Goal: Task Accomplishment & Management: Use online tool/utility

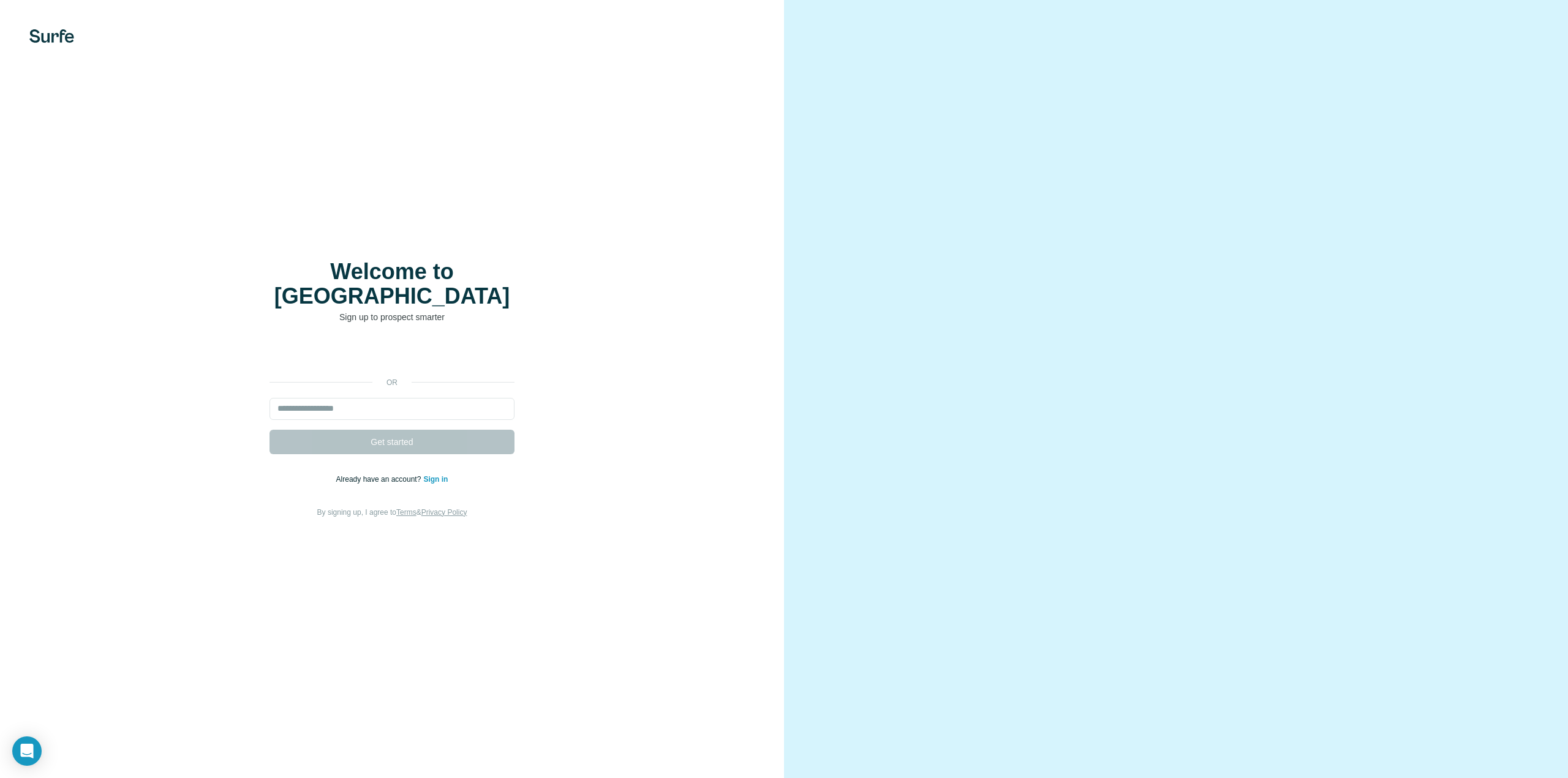
type input "**********"
click at [410, 436] on span "Get started" at bounding box center [391, 441] width 42 height 12
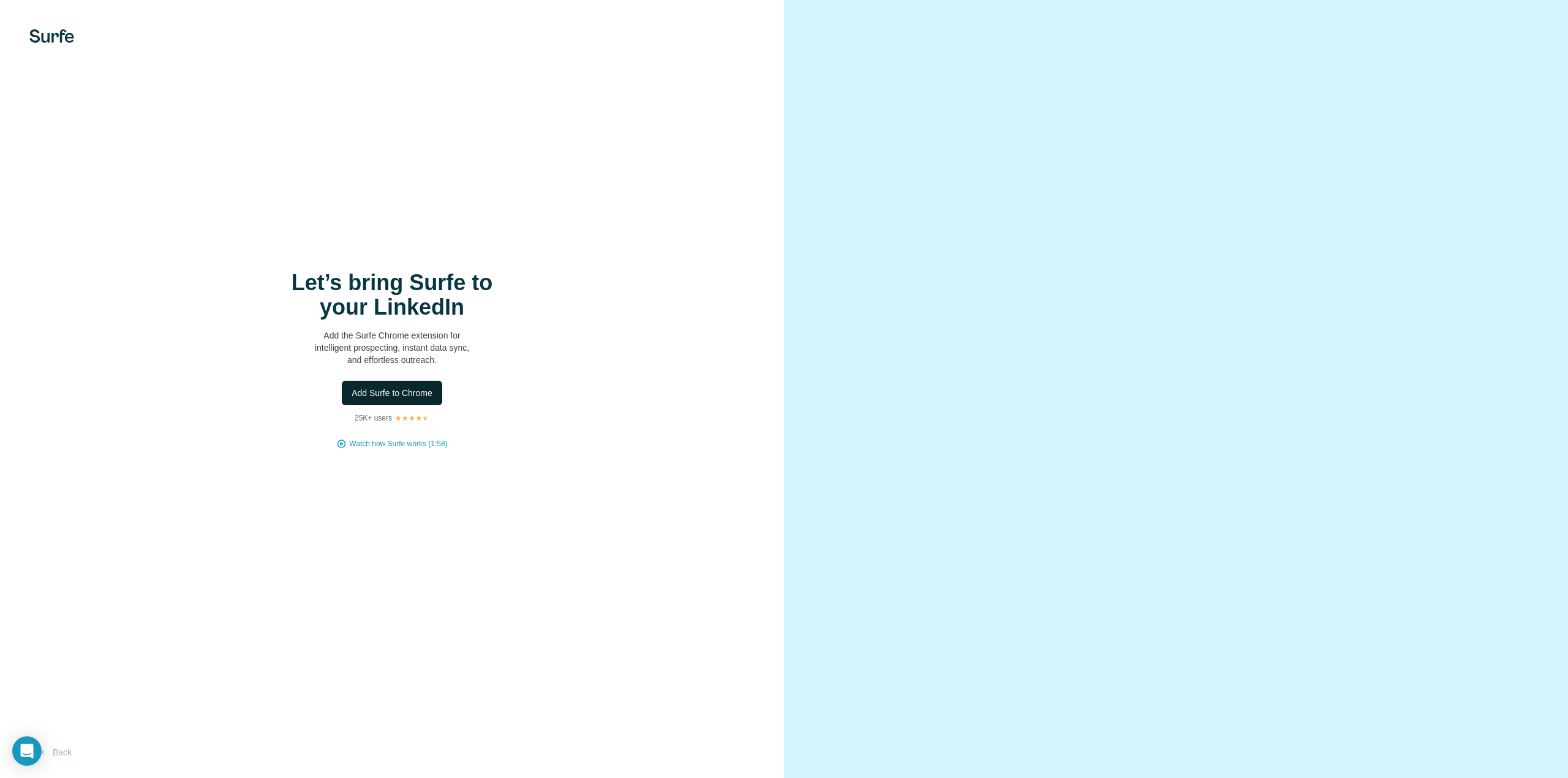
click at [390, 383] on button "Add Surfe to Chrome" at bounding box center [392, 393] width 100 height 25
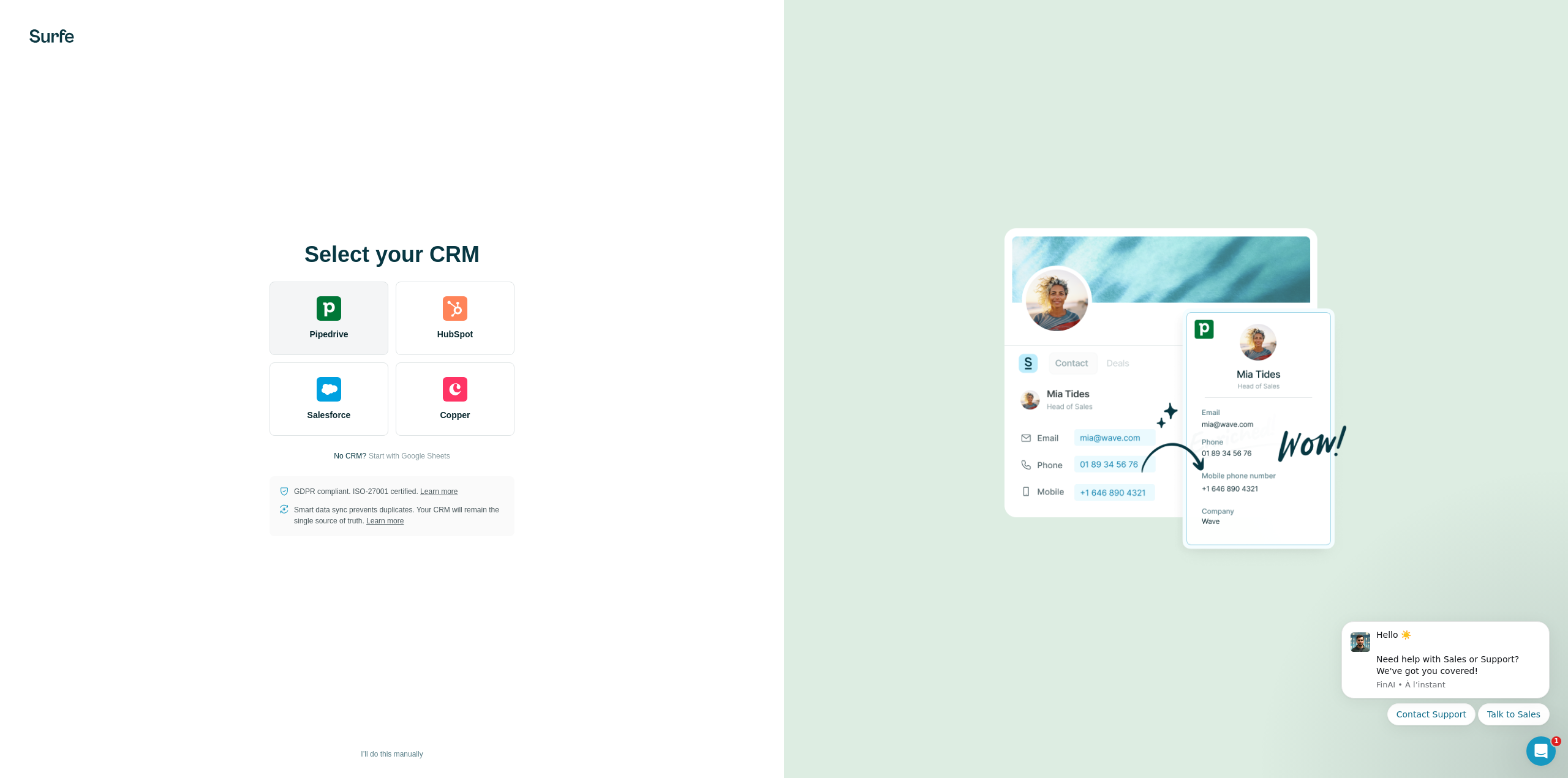
click at [338, 316] on img at bounding box center [329, 309] width 25 height 25
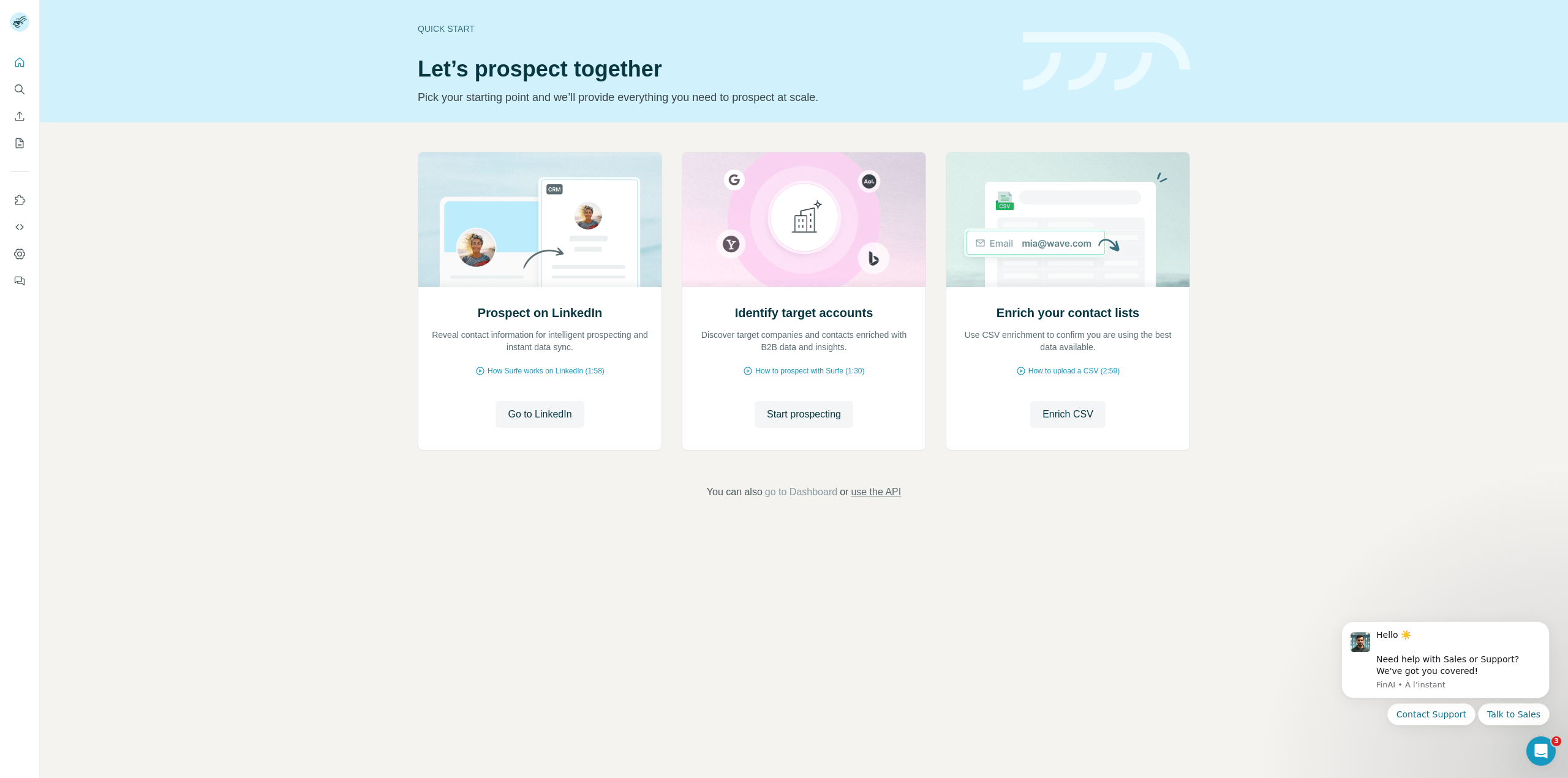
click at [873, 495] on span "use the API" at bounding box center [875, 492] width 50 height 15
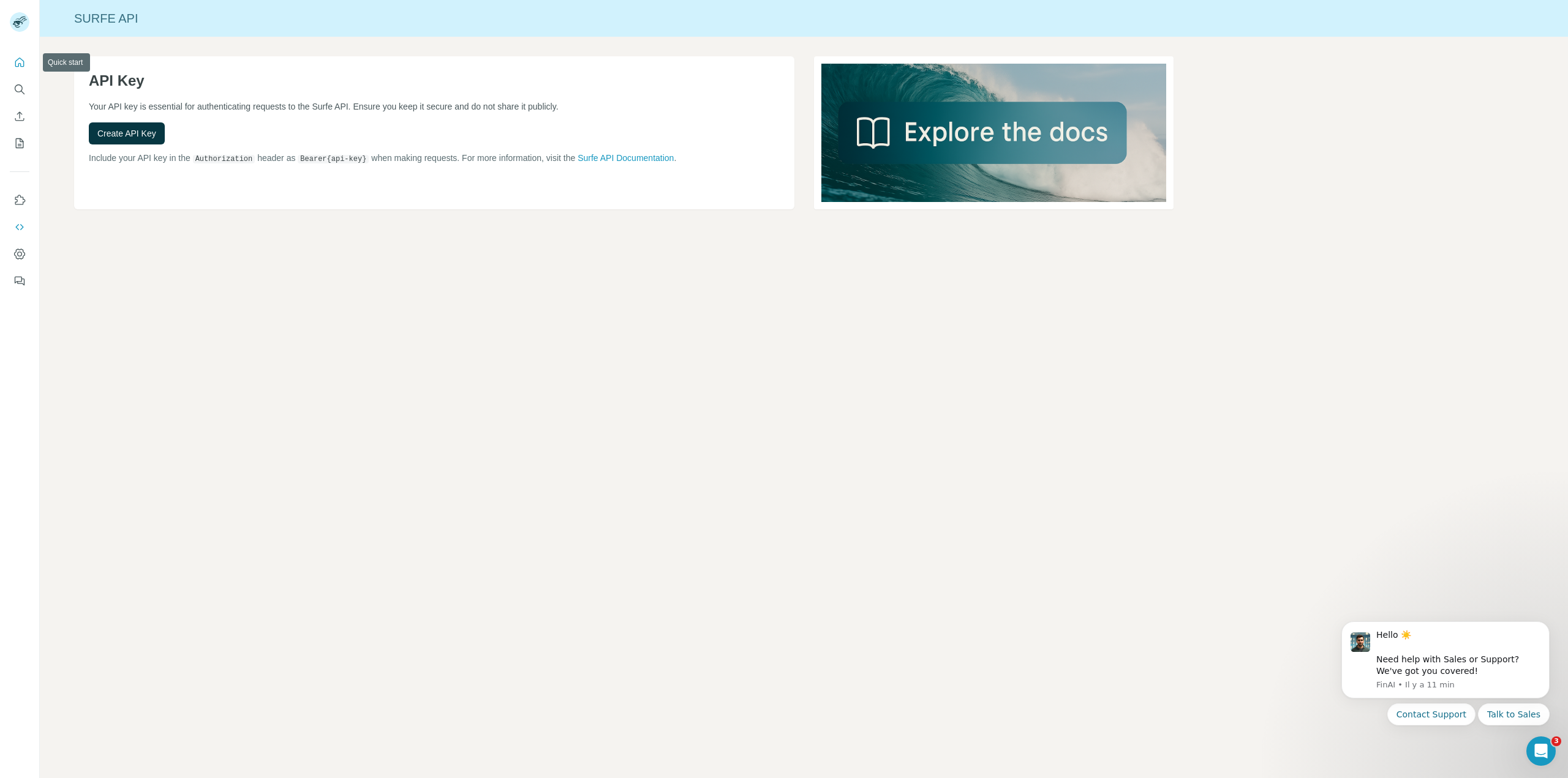
click at [21, 66] on icon "Quick start" at bounding box center [20, 62] width 9 height 9
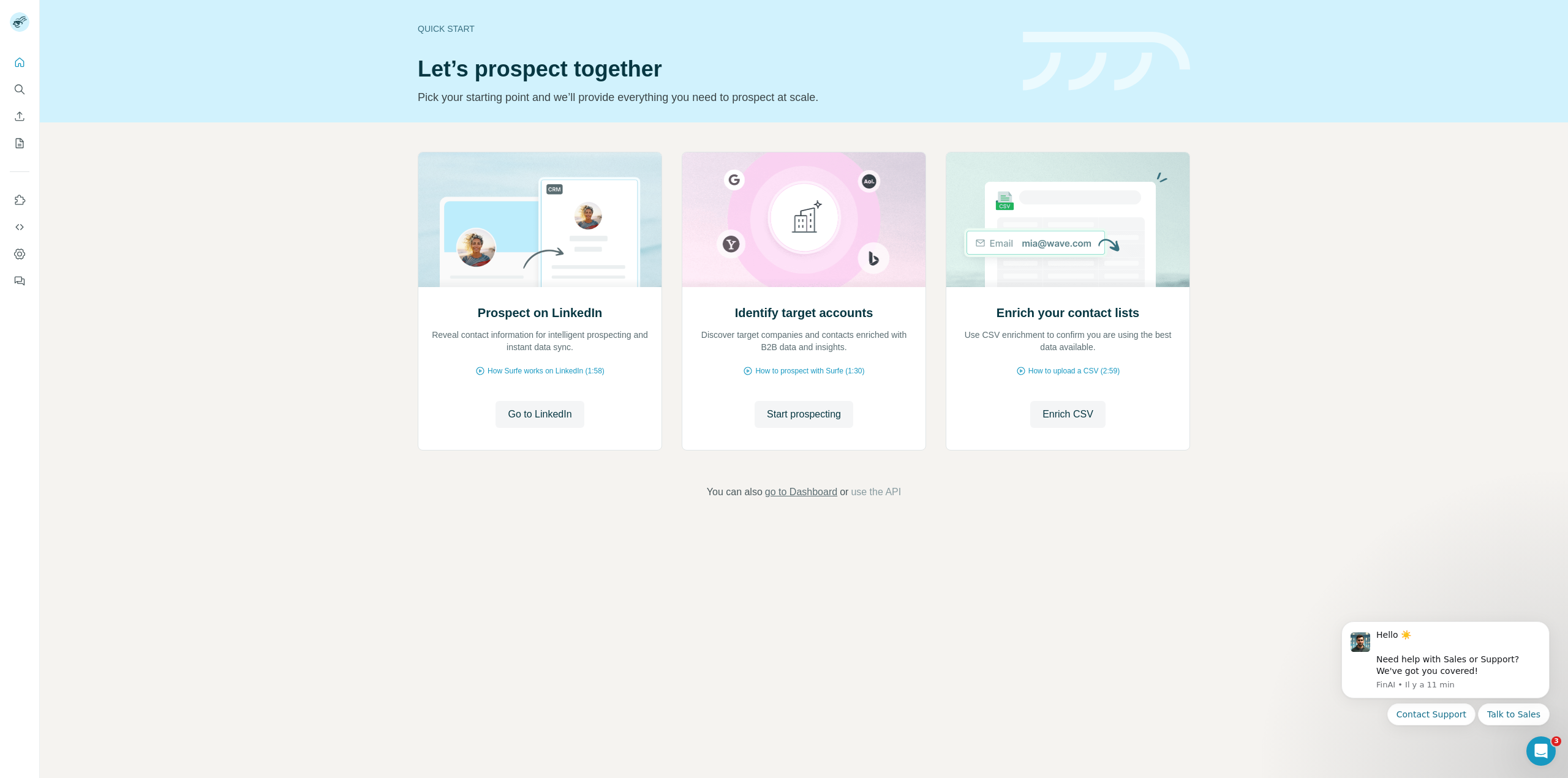
click at [827, 491] on span "go to Dashboard" at bounding box center [801, 492] width 72 height 15
click at [887, 494] on span "use the API" at bounding box center [875, 492] width 50 height 15
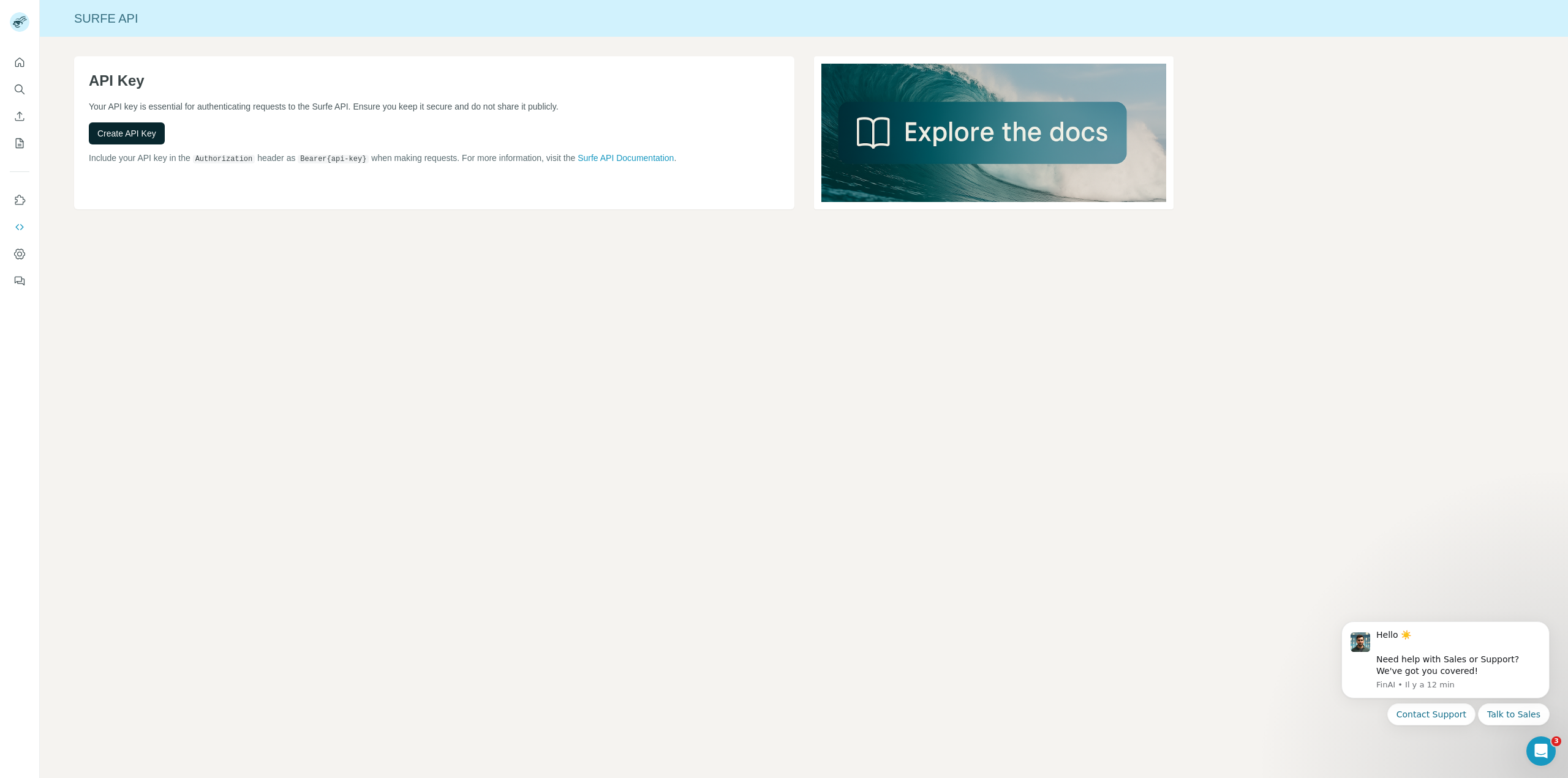
click at [133, 129] on span "Create API Key" at bounding box center [126, 133] width 58 height 12
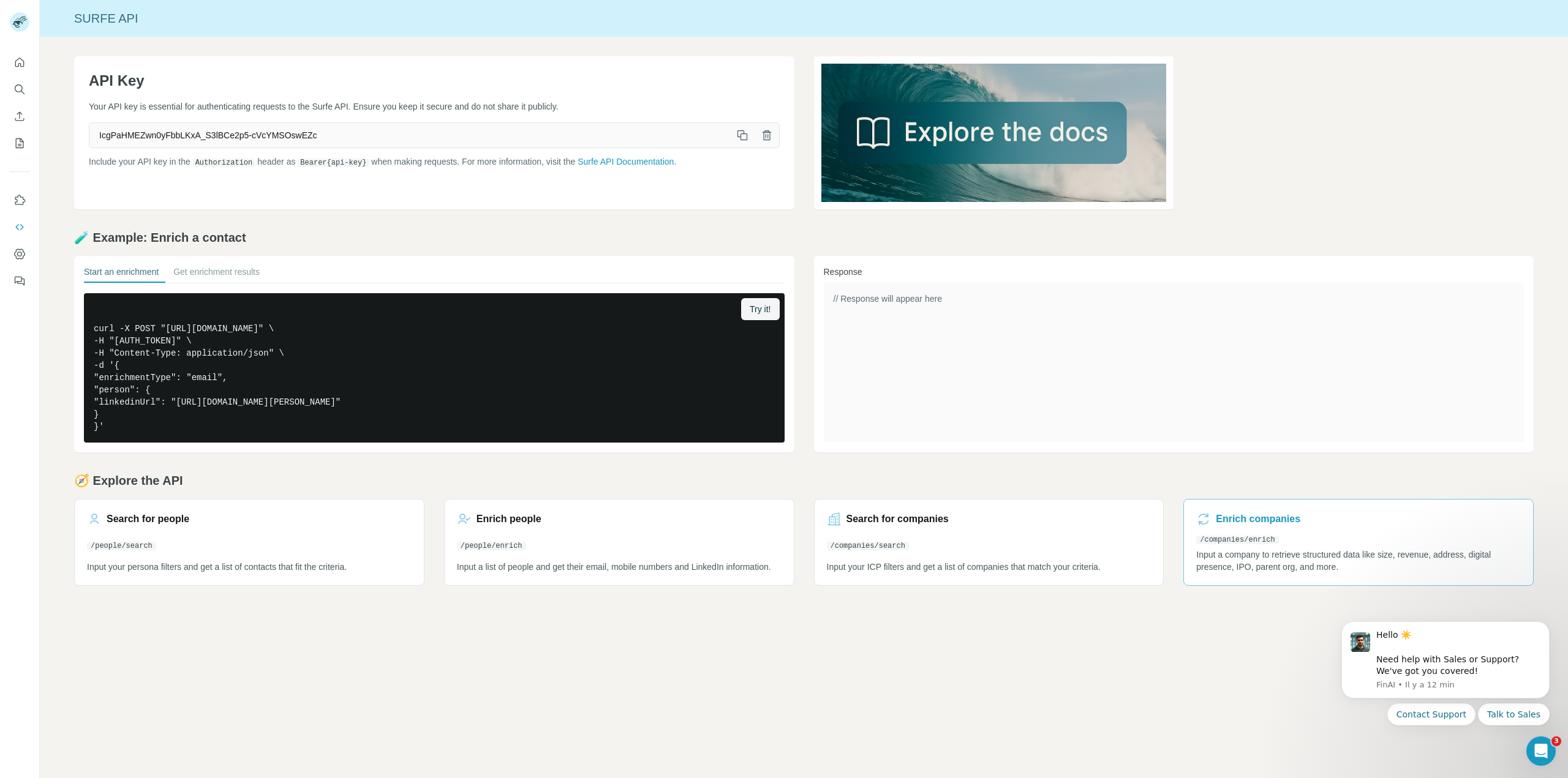
click at [1311, 557] on p "Input a company to retrieve structured data like size, revenue, address, digita…" at bounding box center [1358, 561] width 324 height 25
